Goal: Information Seeking & Learning: Check status

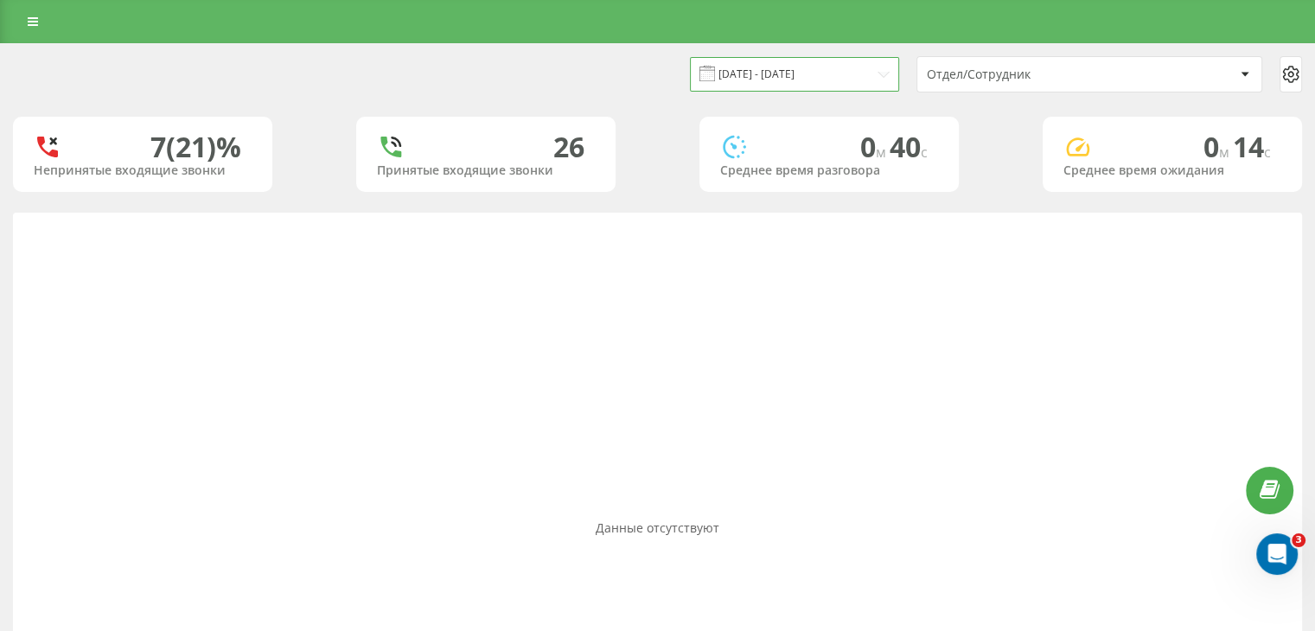
drag, startPoint x: 0, startPoint y: 0, endPoint x: 795, endPoint y: 74, distance: 798.1
click at [795, 74] on input "[DATE] - [DATE]" at bounding box center [794, 74] width 209 height 34
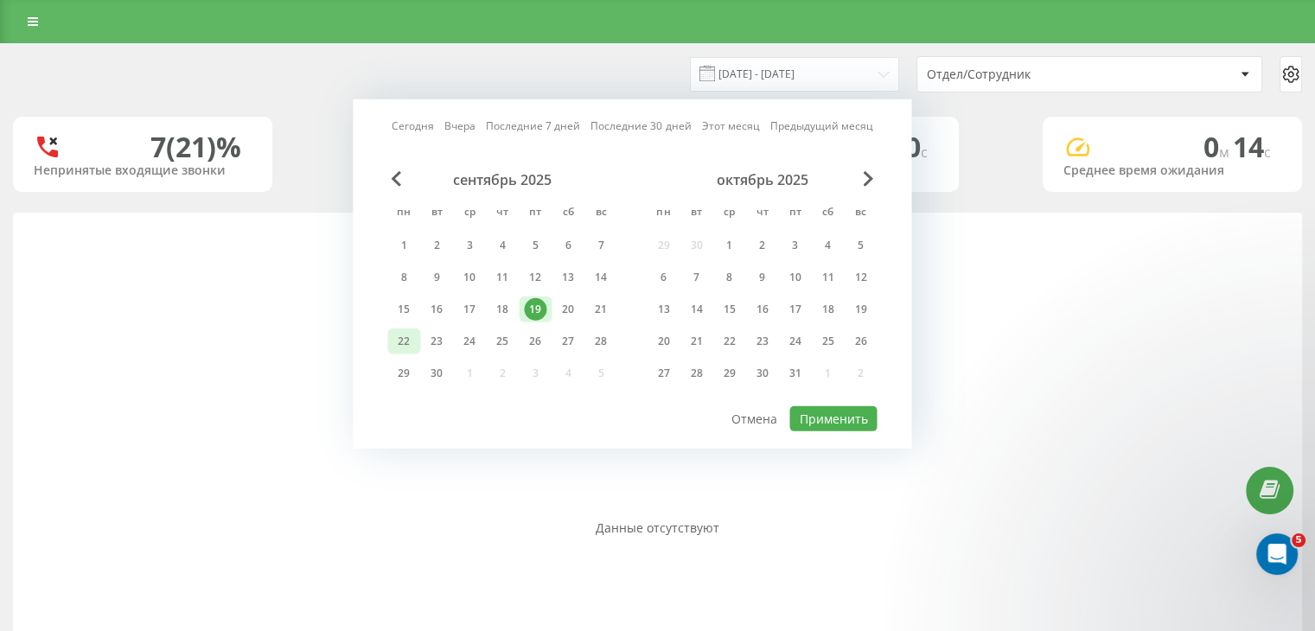
click at [410, 340] on div "22" at bounding box center [404, 341] width 22 height 22
click at [846, 416] on button "Применить" at bounding box center [832, 418] width 87 height 25
type input "22.09.2025 - 22.09.2025"
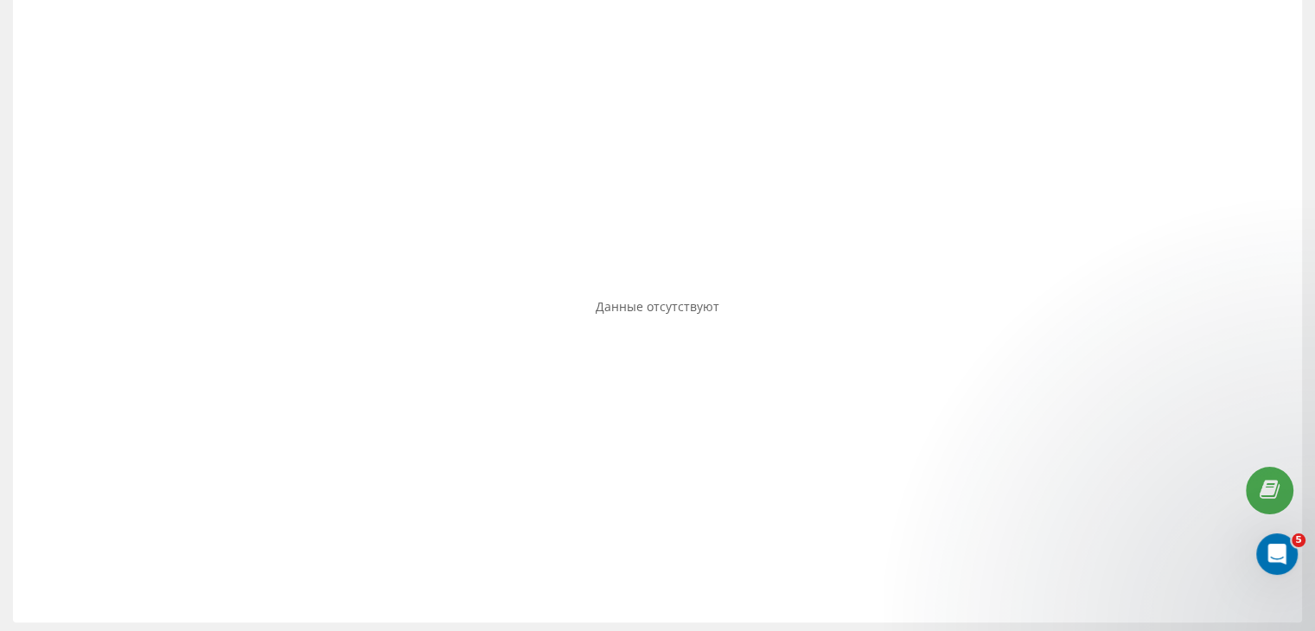
scroll to position [226, 0]
click at [684, 291] on div "Данные отсутствуют" at bounding box center [657, 302] width 1289 height 631
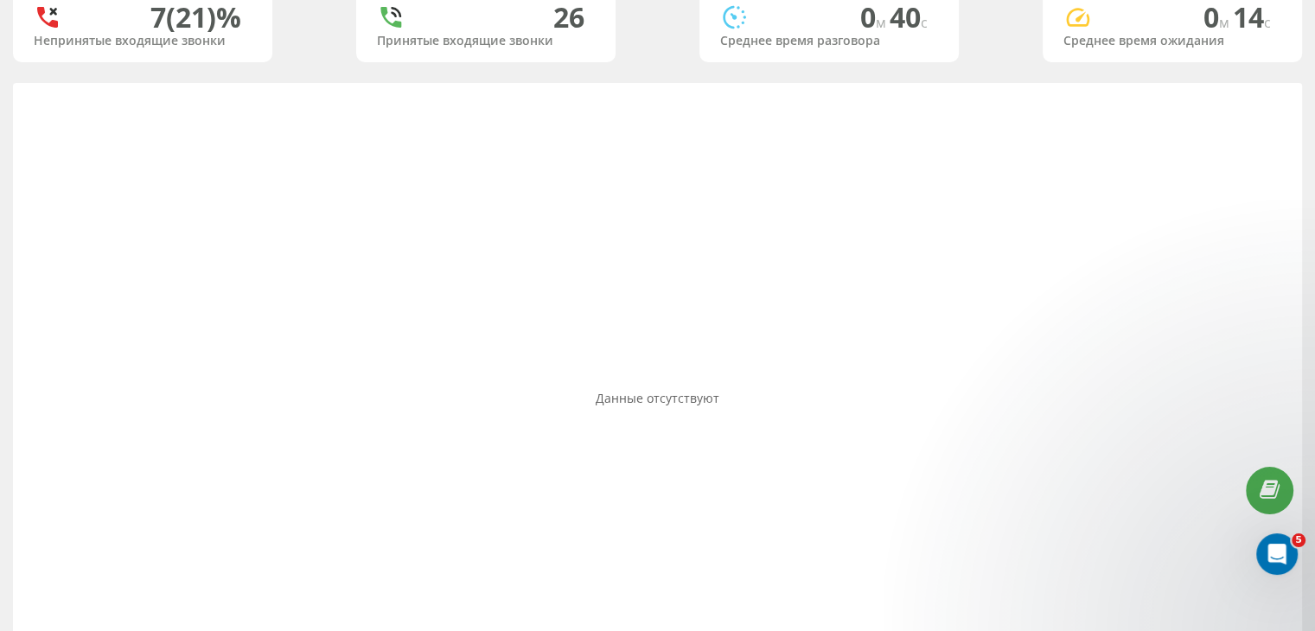
scroll to position [0, 0]
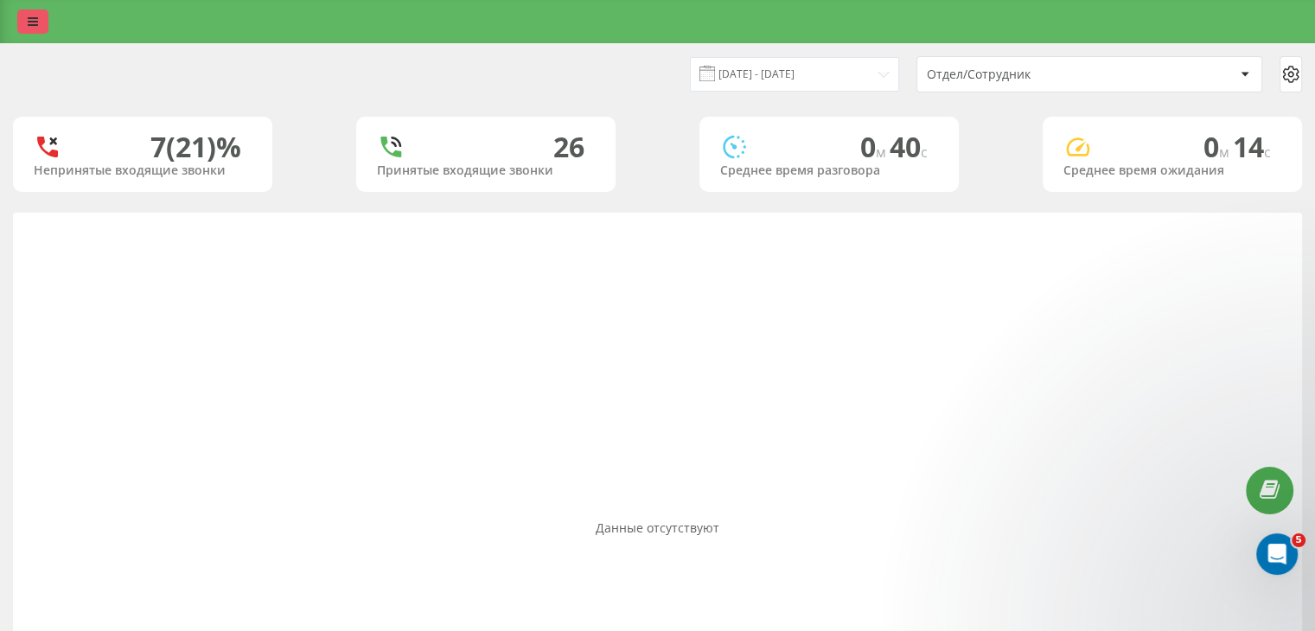
click at [31, 33] on link at bounding box center [32, 22] width 31 height 24
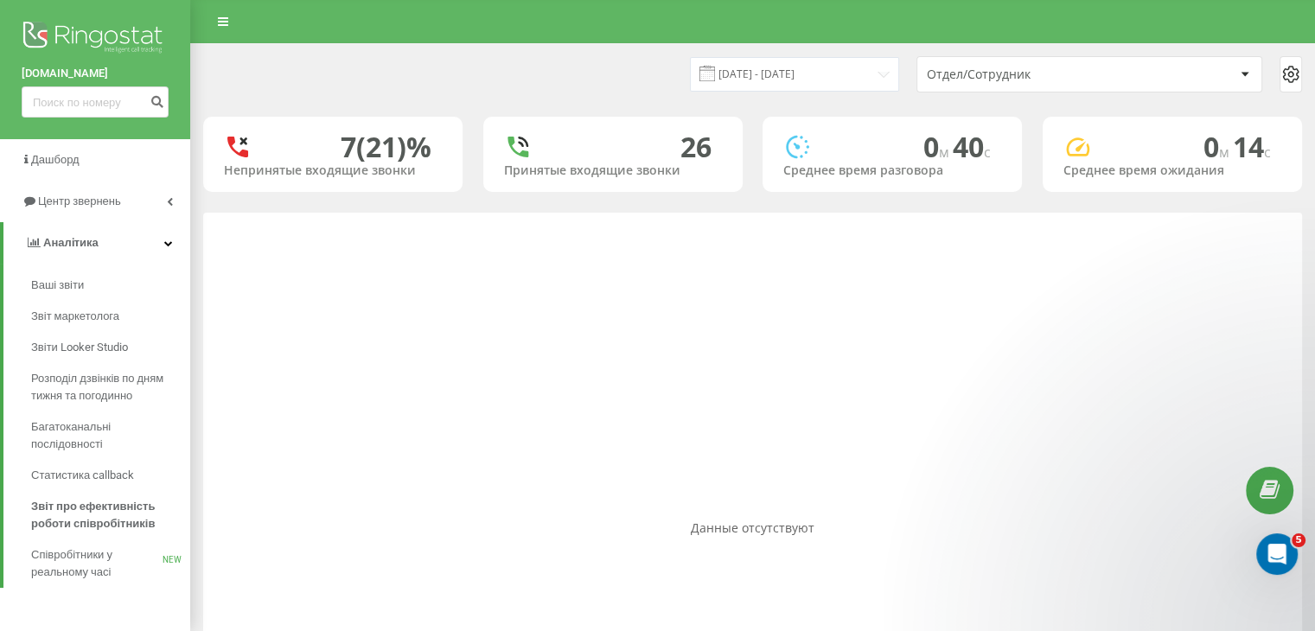
click at [363, 272] on div "Данные отсутствуют" at bounding box center [752, 528] width 1099 height 631
click at [48, 28] on img at bounding box center [95, 38] width 147 height 43
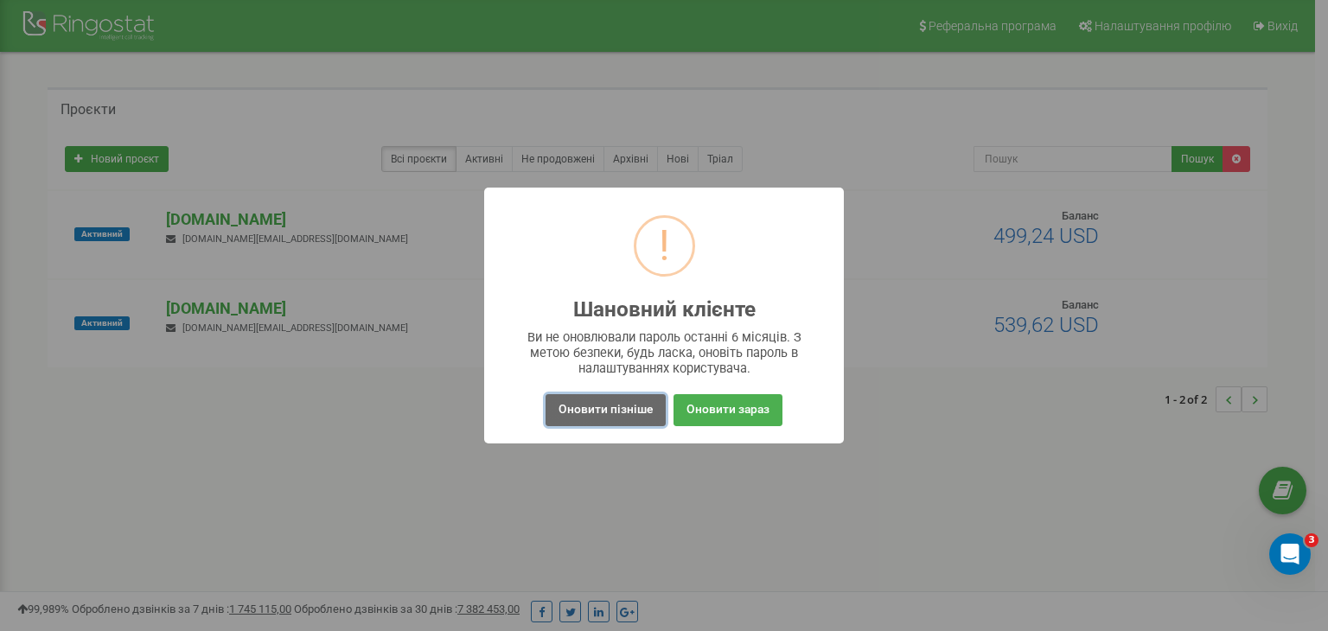
click at [636, 412] on button "Оновити пізніше" at bounding box center [606, 410] width 120 height 32
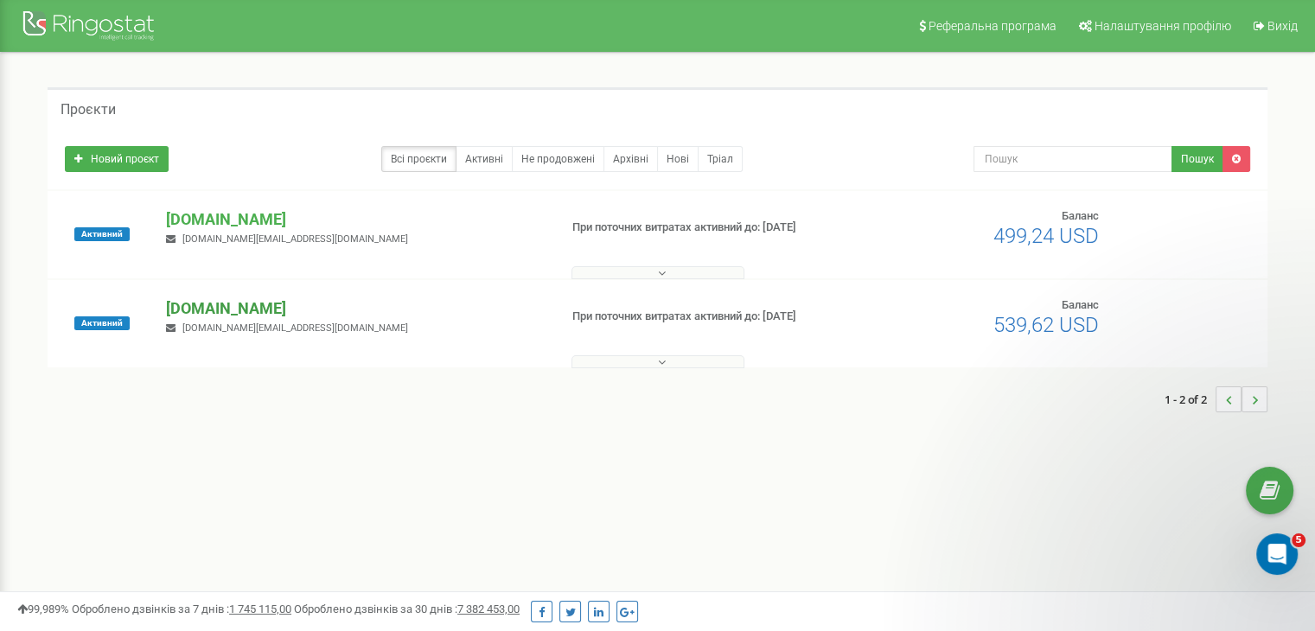
click at [249, 305] on p "[DOMAIN_NAME]" at bounding box center [355, 308] width 378 height 22
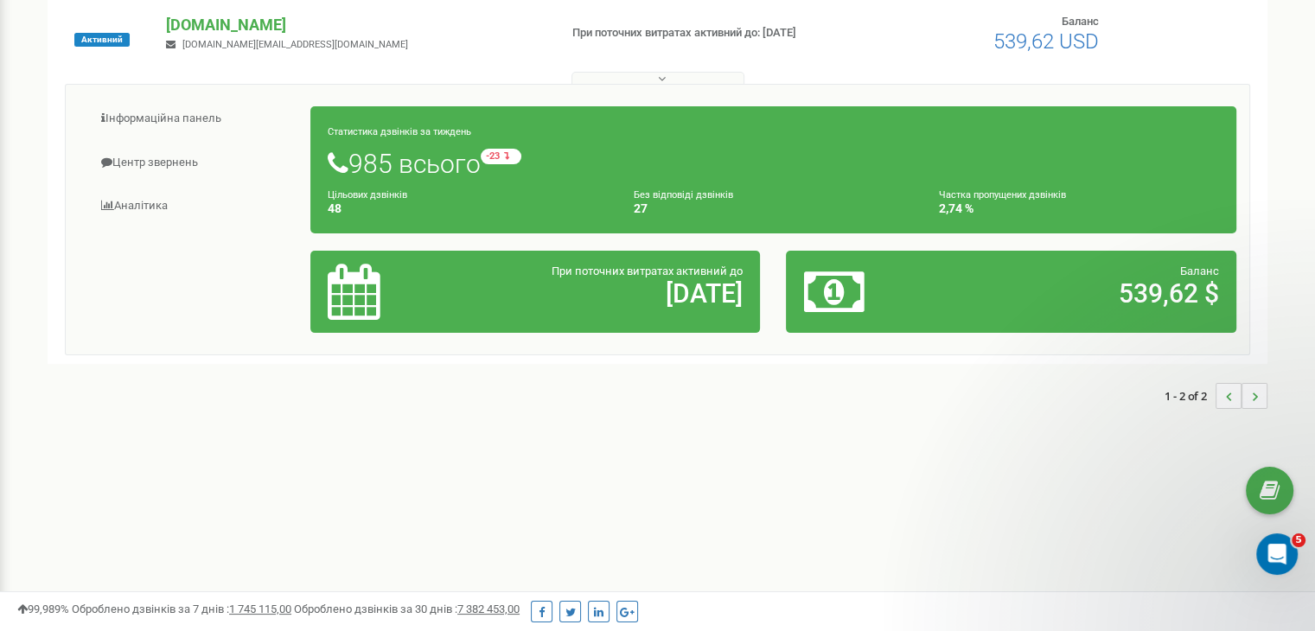
scroll to position [61, 0]
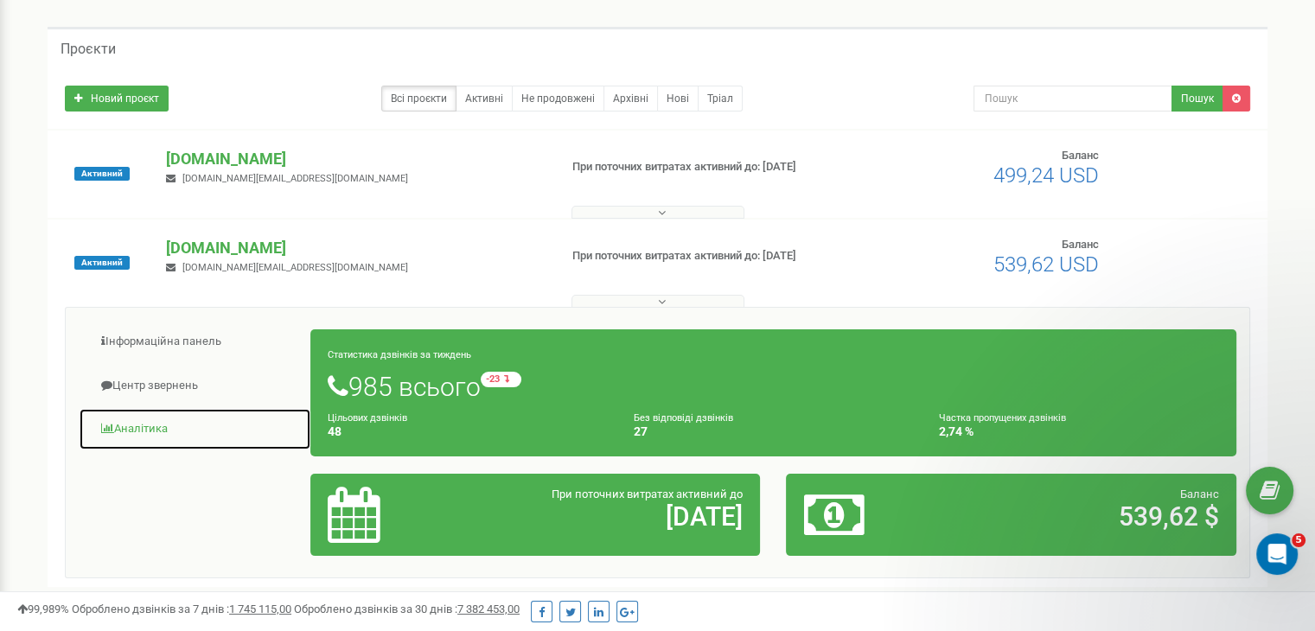
click at [149, 425] on link "Аналiтика" at bounding box center [195, 429] width 233 height 42
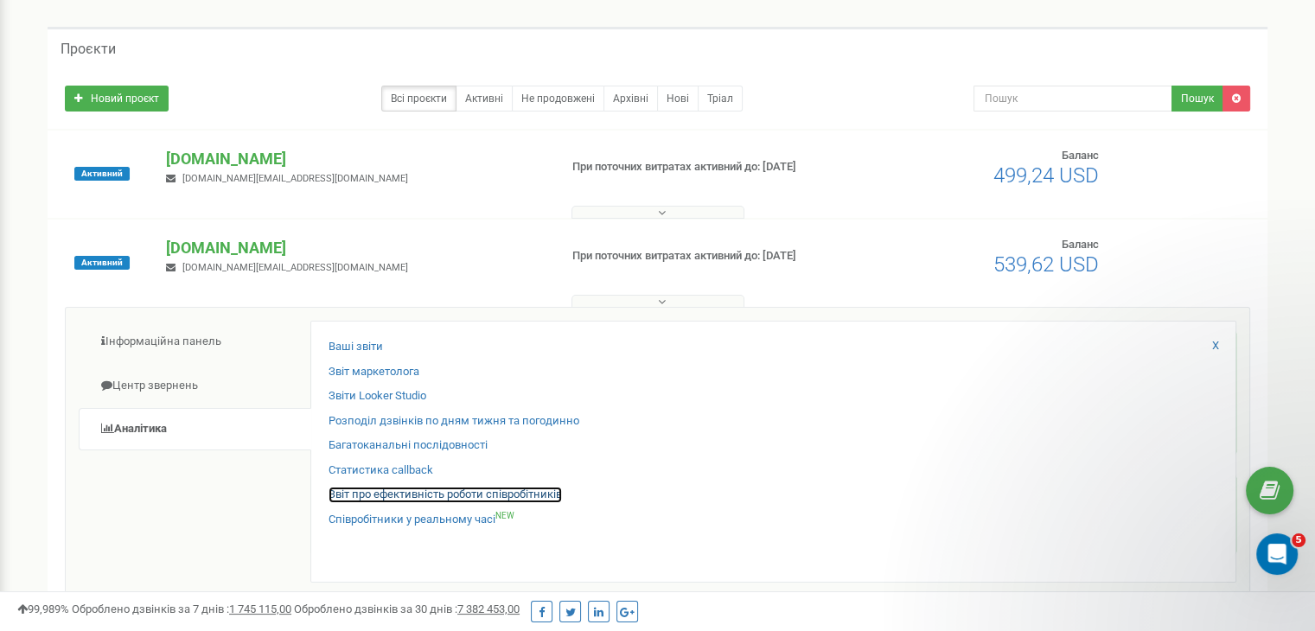
click at [425, 495] on link "Звіт про ефективність роботи співробітників" at bounding box center [445, 495] width 233 height 16
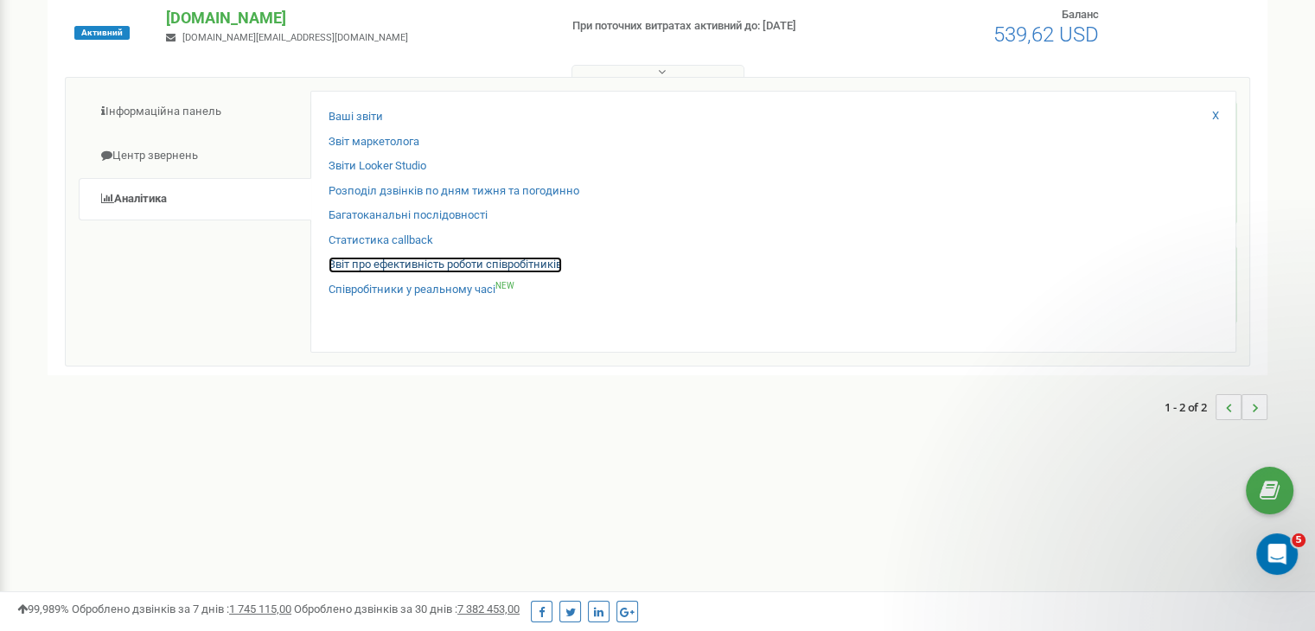
scroll to position [320, 0]
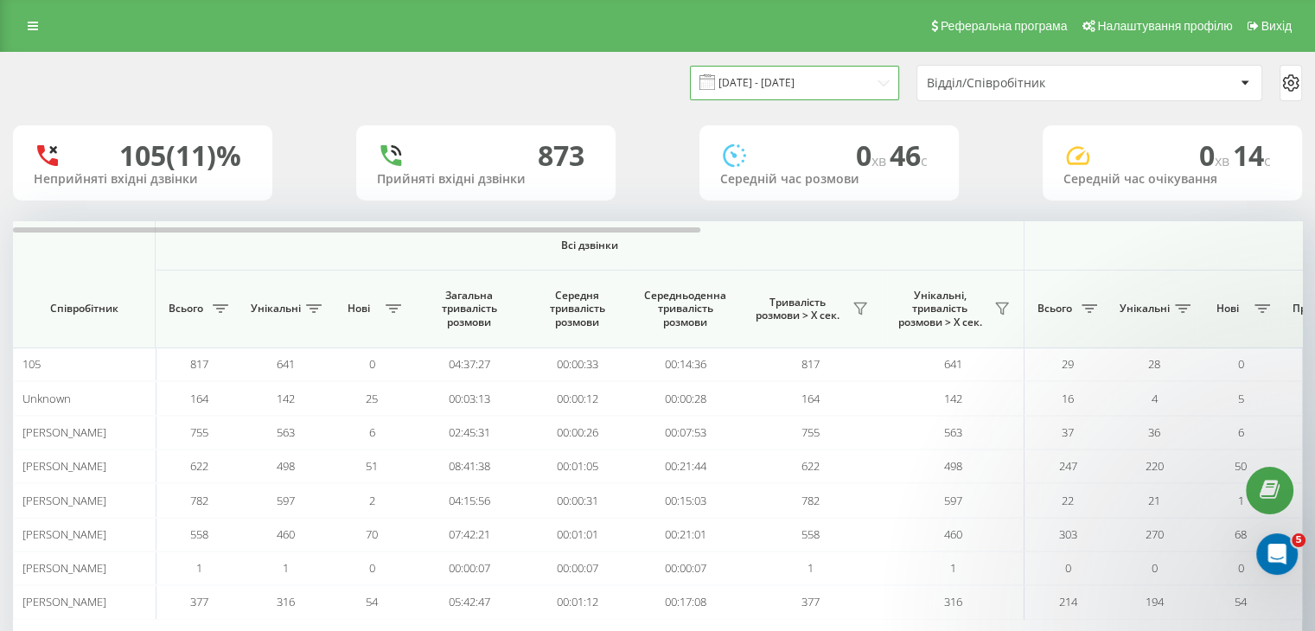
click at [816, 83] on input "22.08.2025 - 22.09.2025" at bounding box center [794, 83] width 209 height 34
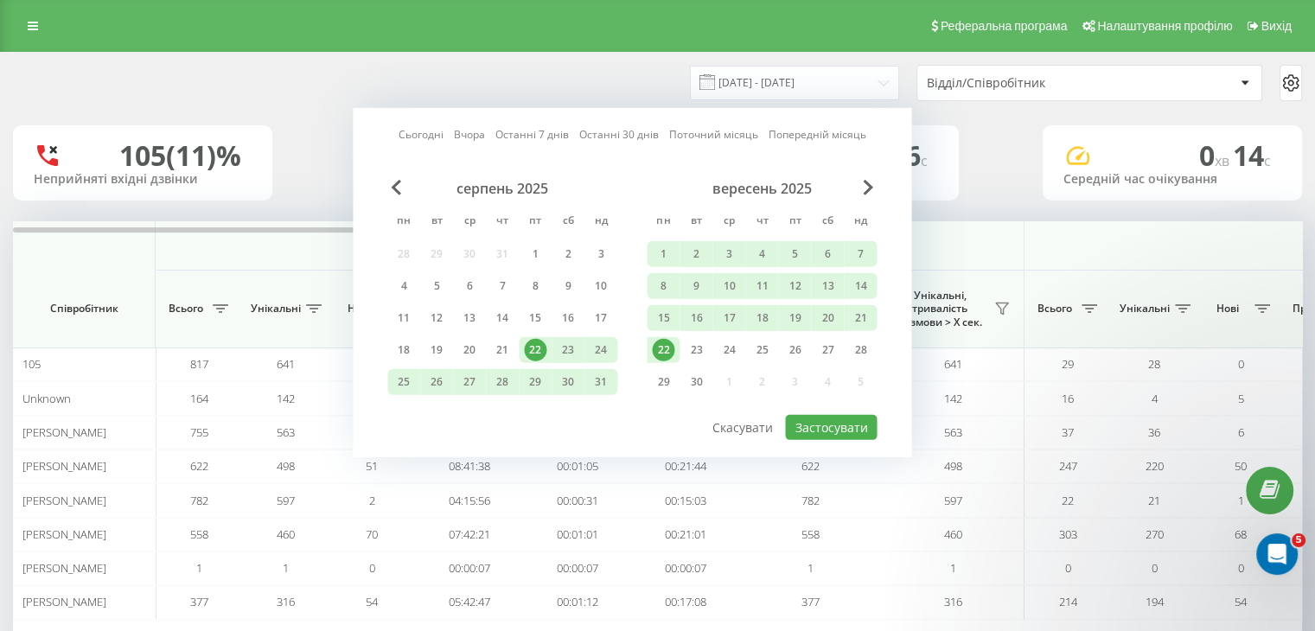
click at [667, 348] on div "22" at bounding box center [663, 350] width 22 height 22
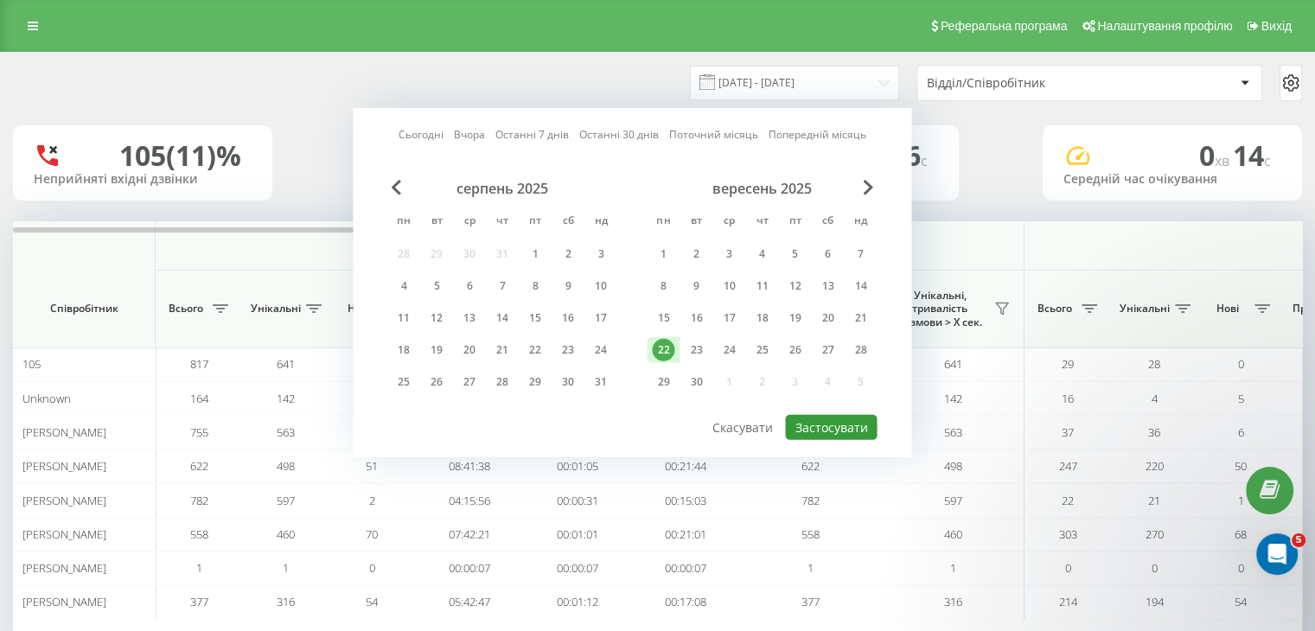
click at [808, 417] on button "Застосувати" at bounding box center [831, 427] width 92 height 25
type input "22.09.2025 - 22.09.2025"
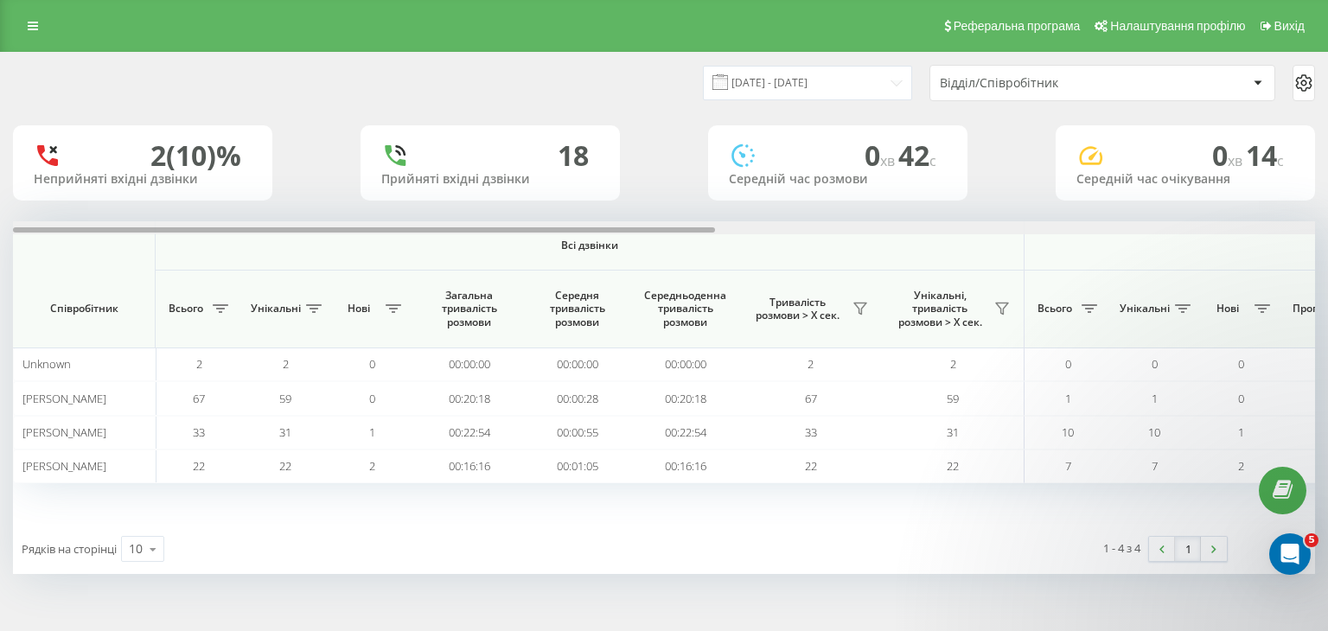
drag, startPoint x: 648, startPoint y: 230, endPoint x: 612, endPoint y: 288, distance: 67.9
click at [612, 288] on div "Всі дзвінки Вхідні дзвінки Вихідні дзвінки Співробітник Всього Унікальні Нові З…" at bounding box center [664, 372] width 1302 height 303
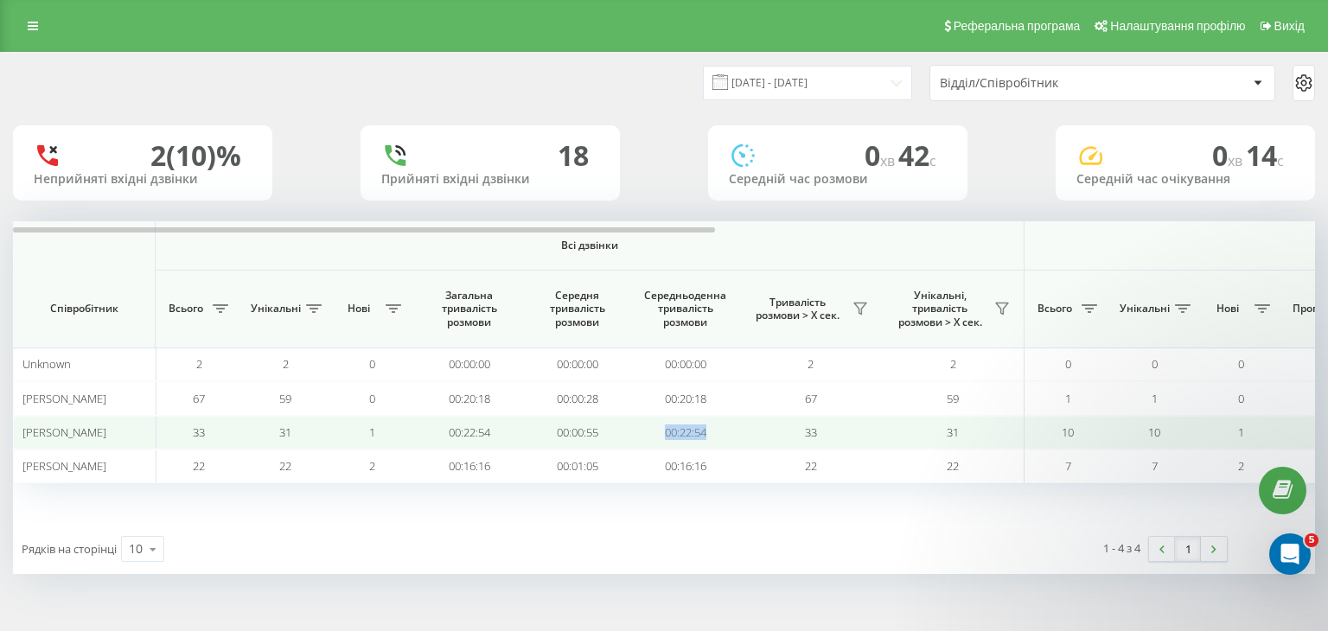
drag, startPoint x: 721, startPoint y: 432, endPoint x: 651, endPoint y: 433, distance: 70.0
click at [651, 433] on td "00:22:54" at bounding box center [685, 433] width 108 height 34
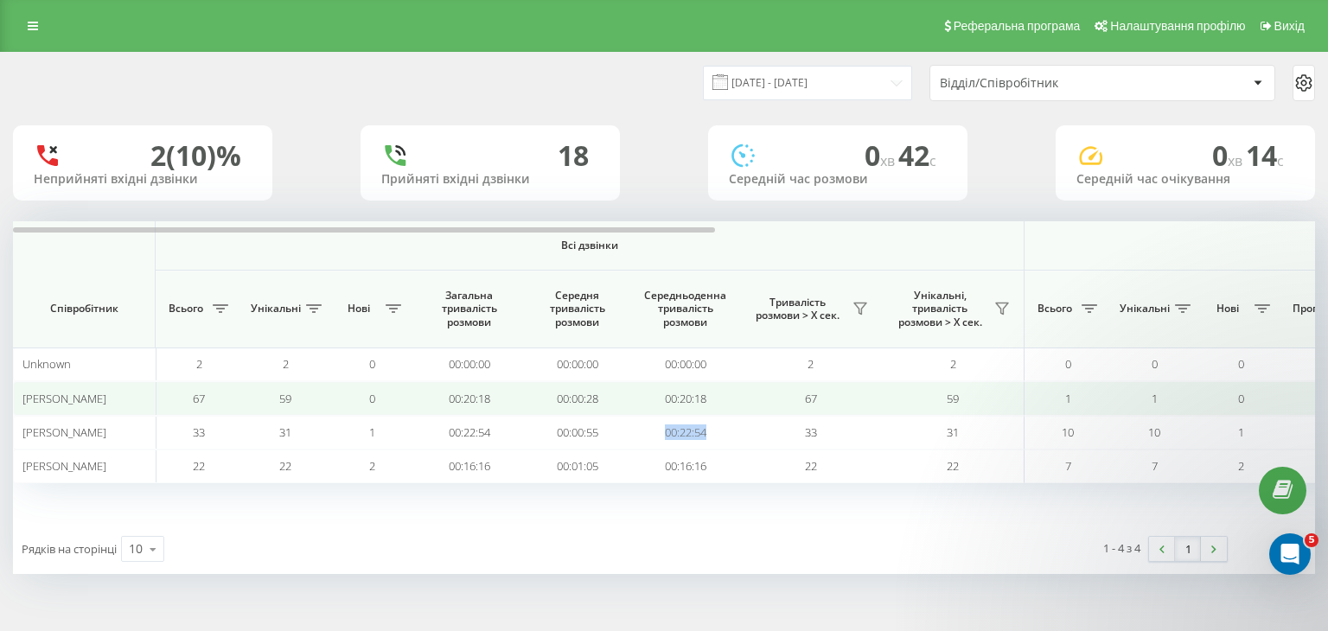
copy td "00:22:54"
